Goal: Task Accomplishment & Management: Complete application form

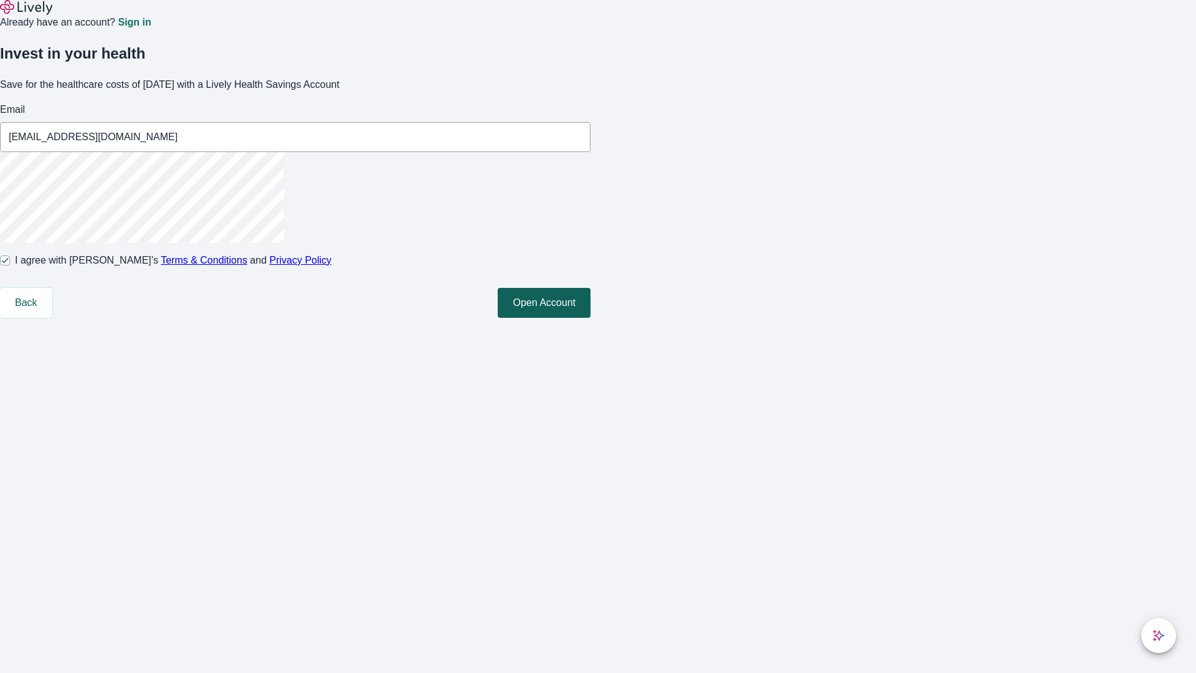
click at [591, 318] on button "Open Account" at bounding box center [544, 303] width 93 height 30
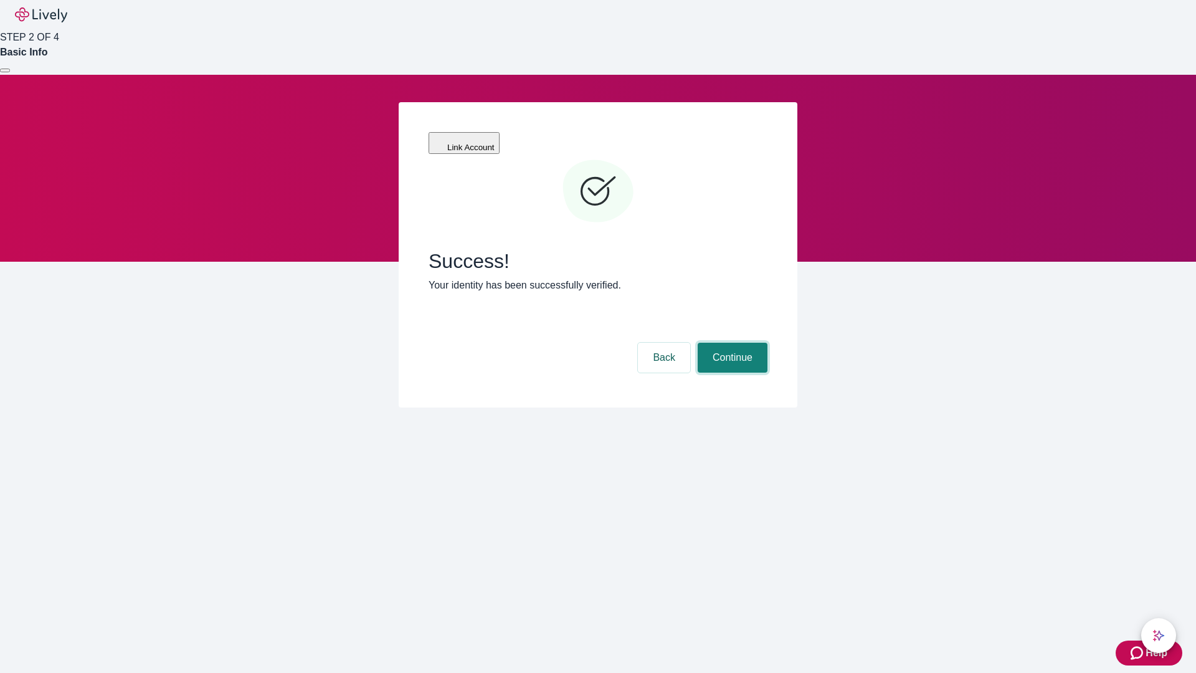
click at [731, 343] on button "Continue" at bounding box center [733, 358] width 70 height 30
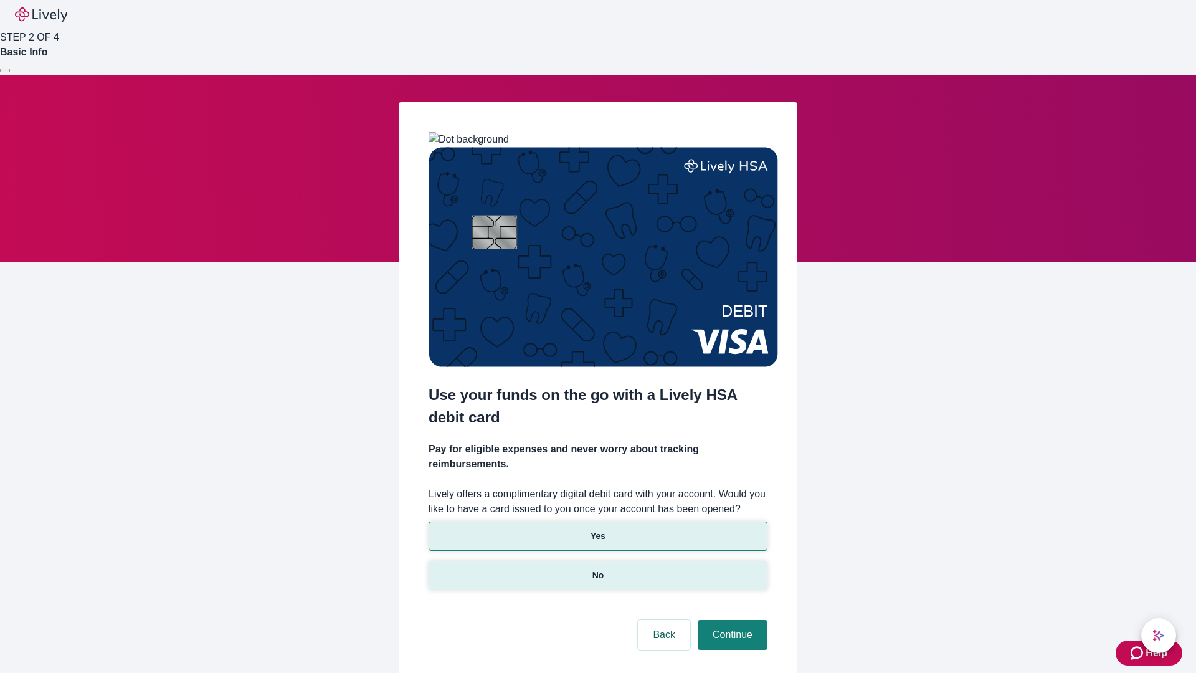
click at [597, 569] on p "No" at bounding box center [599, 575] width 12 height 13
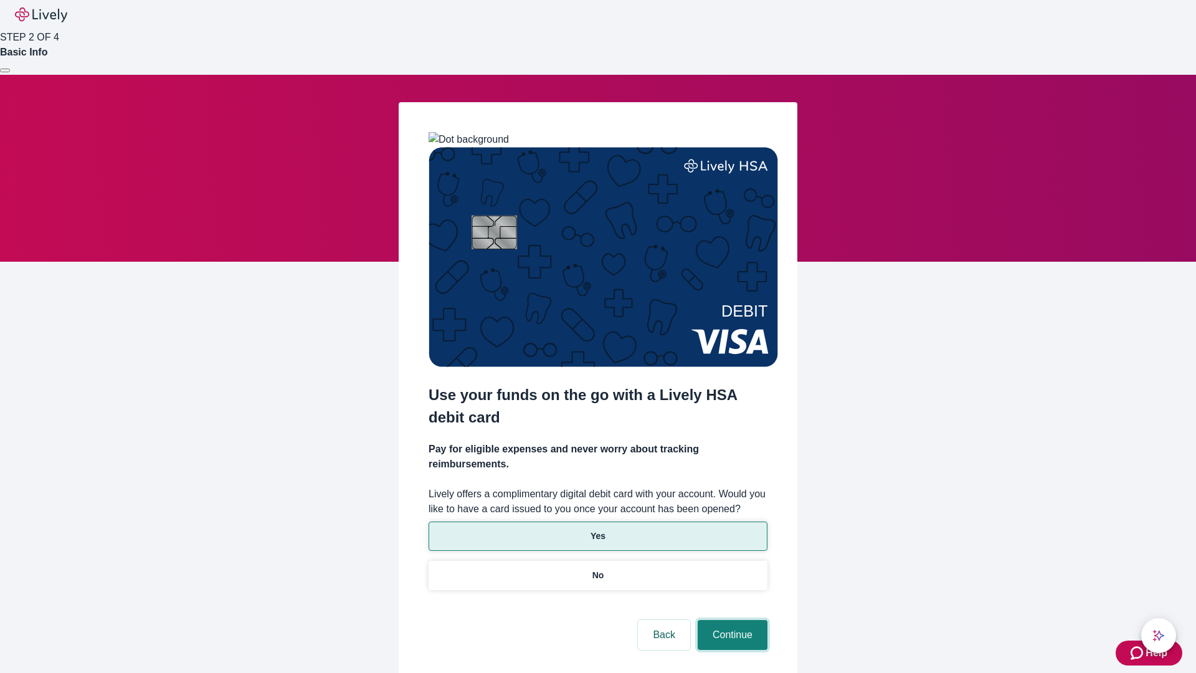
click at [731, 620] on button "Continue" at bounding box center [733, 635] width 70 height 30
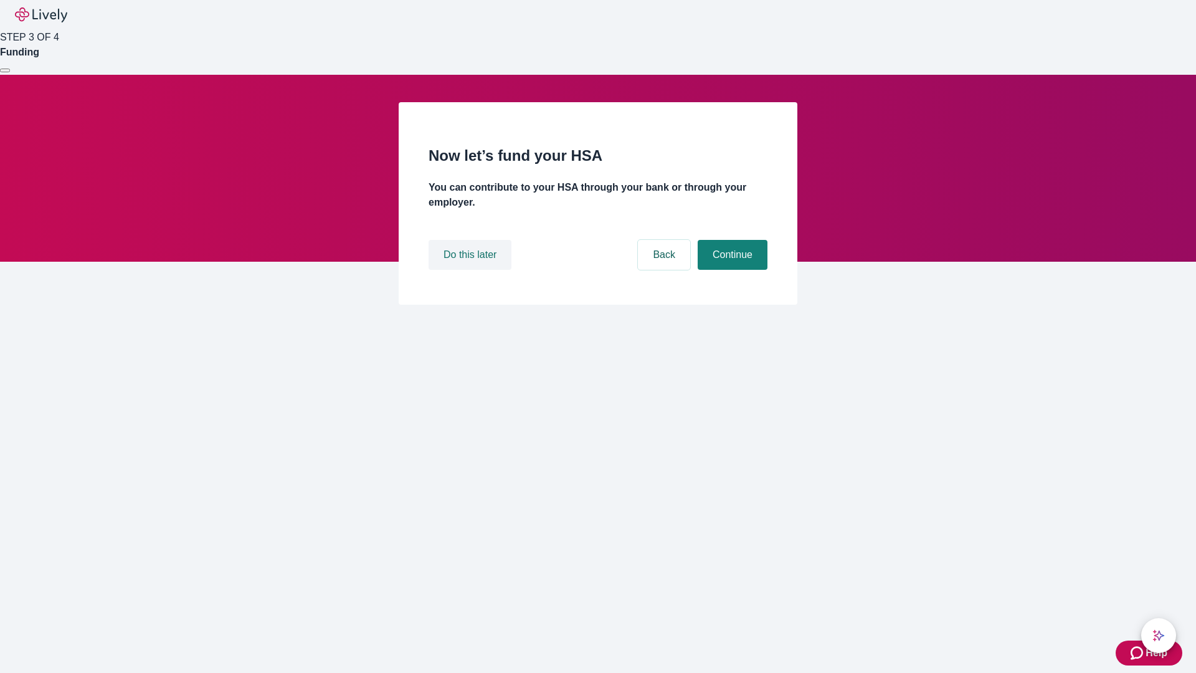
click at [472, 270] on button "Do this later" at bounding box center [470, 255] width 83 height 30
